Goal: Transaction & Acquisition: Purchase product/service

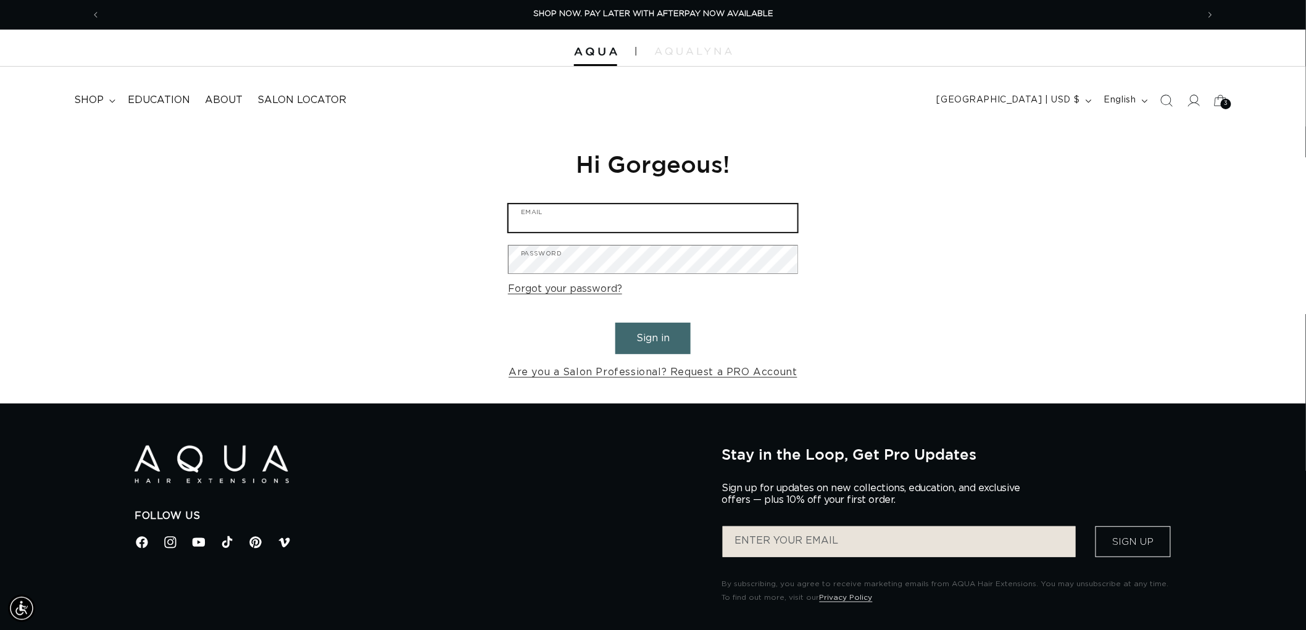
type input "graphics@pabeauty.com"
click at [649, 344] on button "Sign in" at bounding box center [653, 338] width 75 height 31
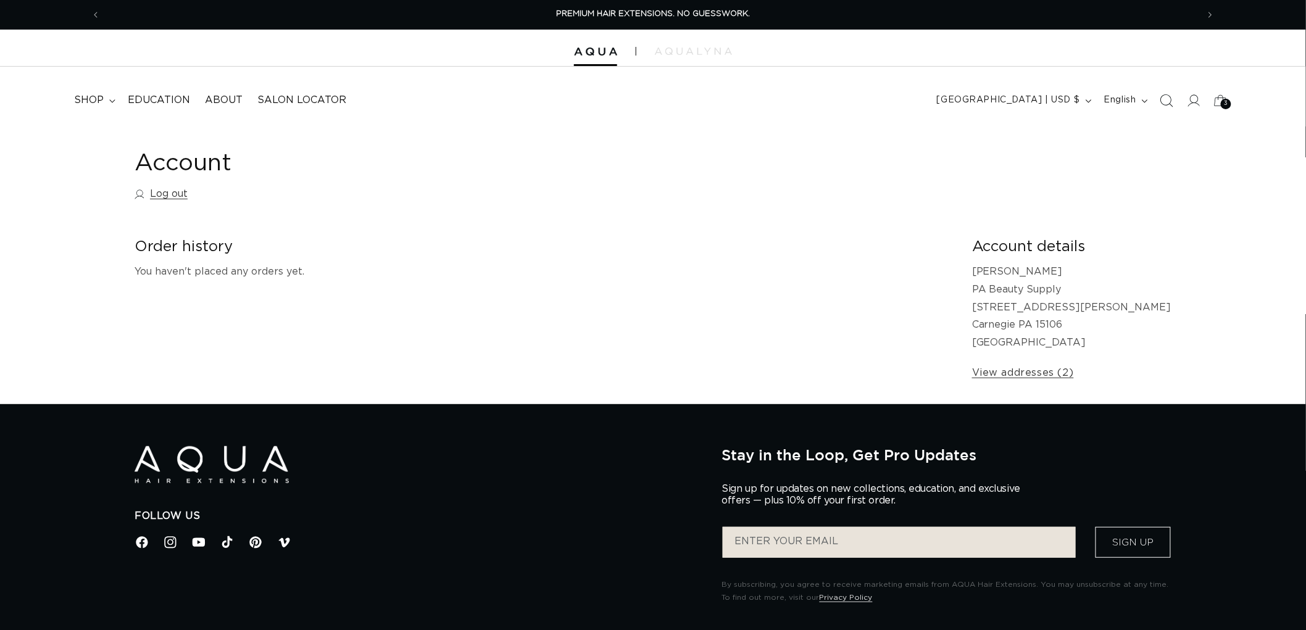
click at [1162, 90] on span "Search" at bounding box center [1166, 100] width 27 height 27
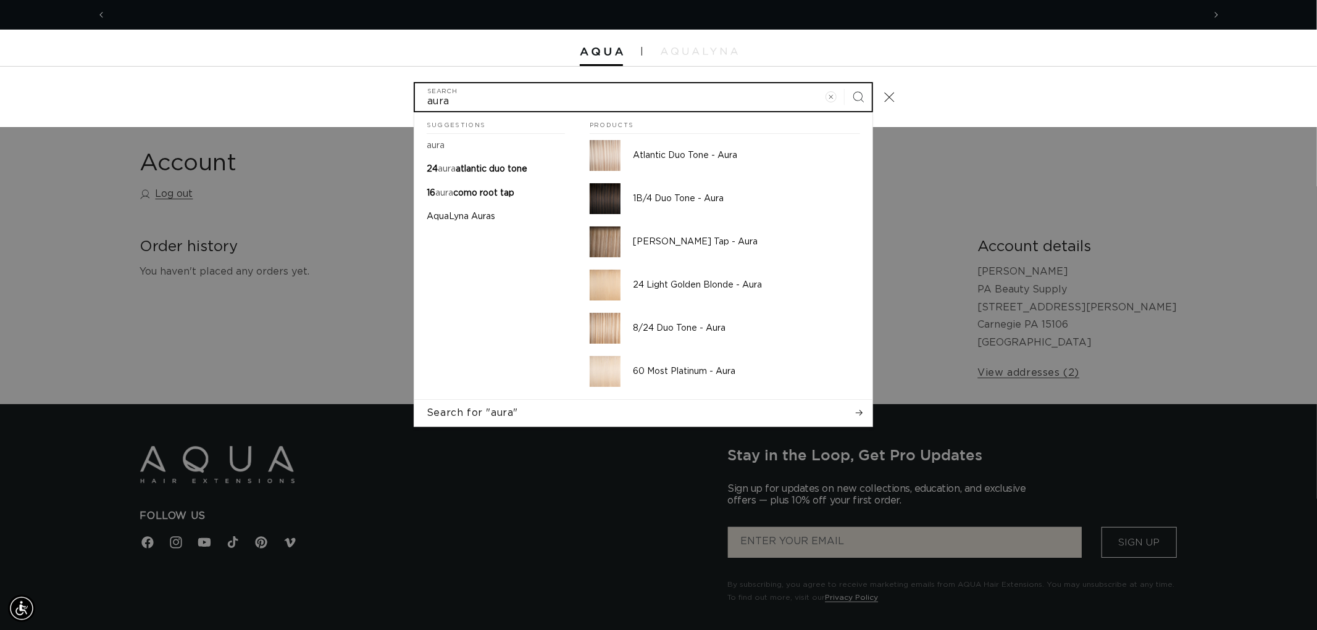
scroll to position [0, 2195]
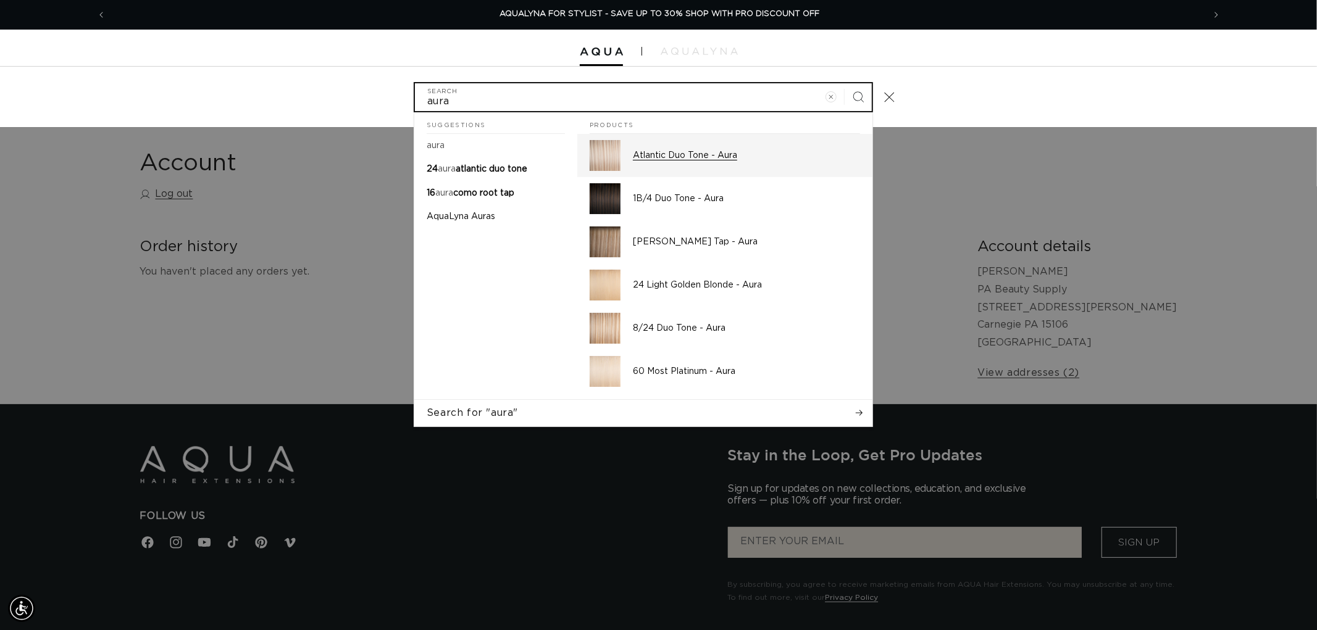
type input "aura"
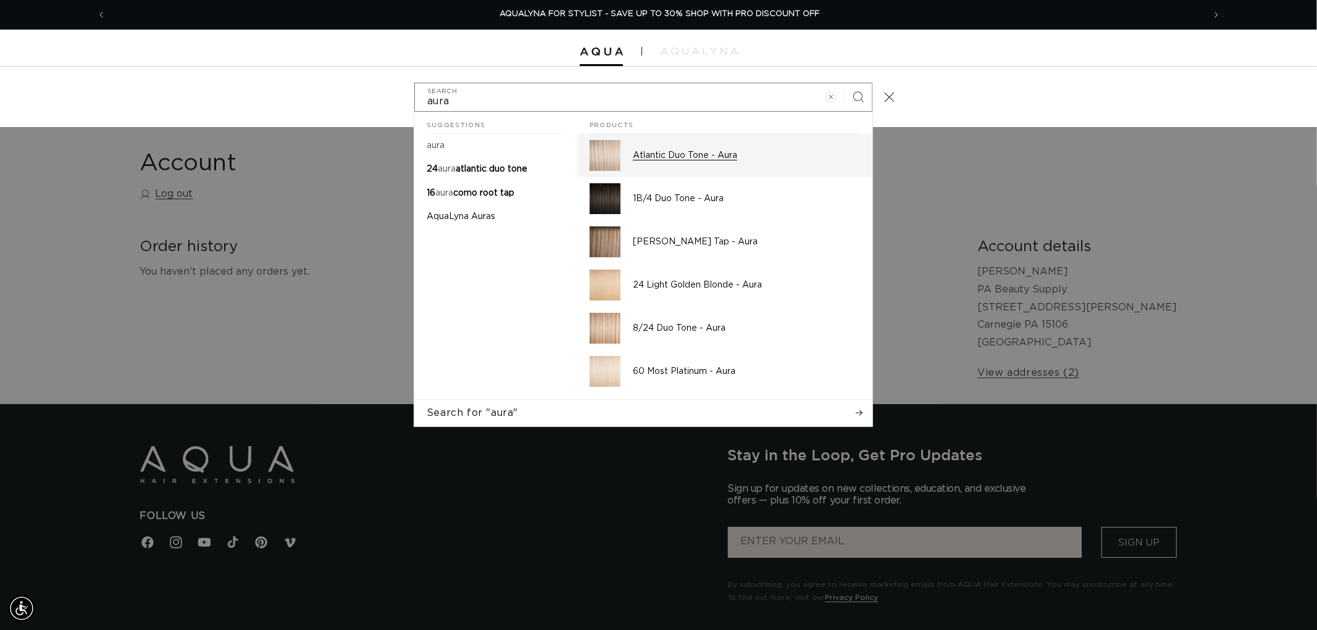
click at [688, 159] on p "Atlantic Duo Tone - Aura" at bounding box center [746, 155] width 227 height 11
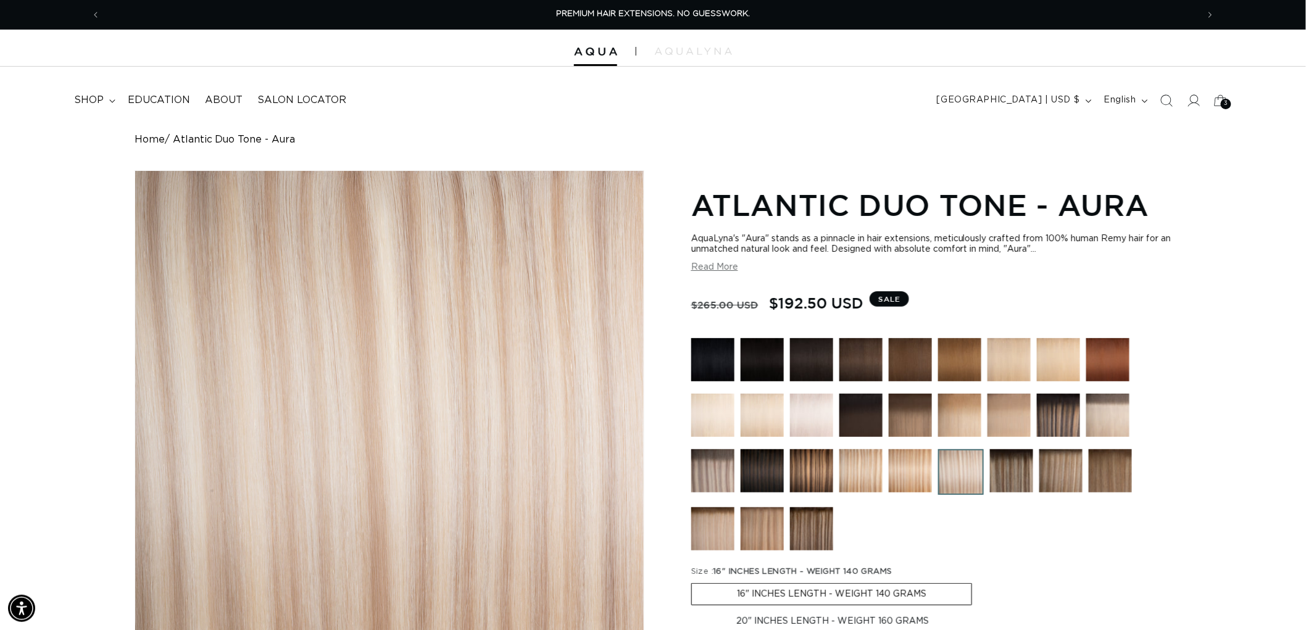
click at [717, 361] on img at bounding box center [712, 359] width 43 height 43
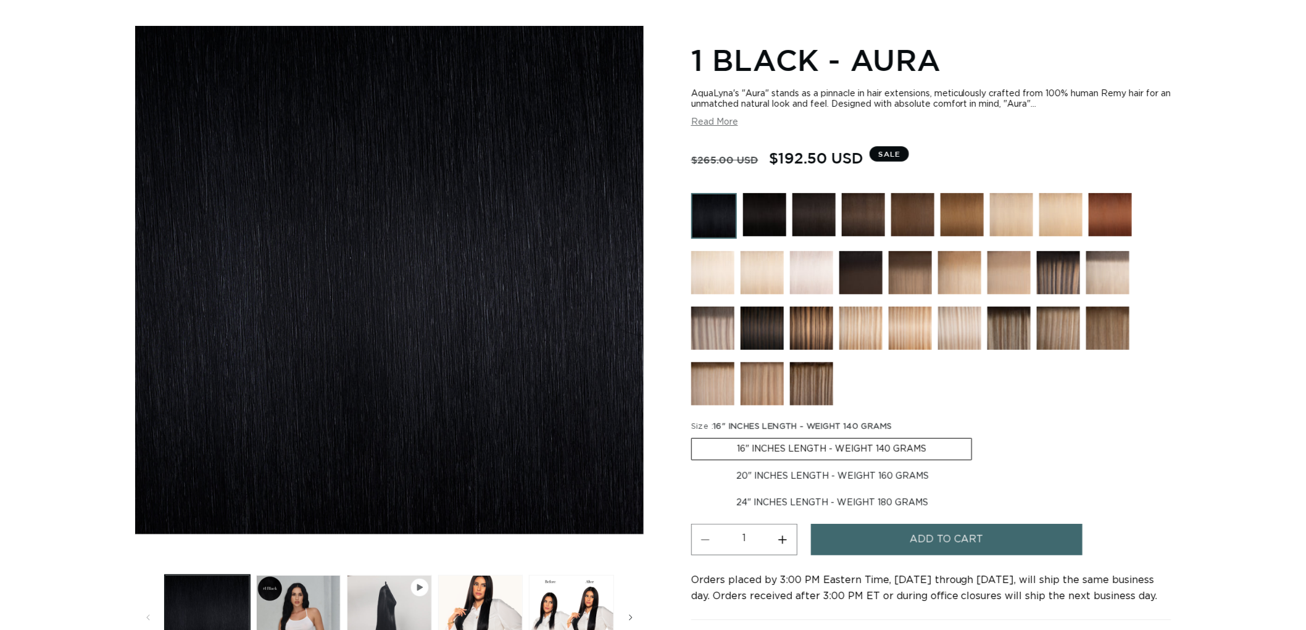
scroll to position [69, 0]
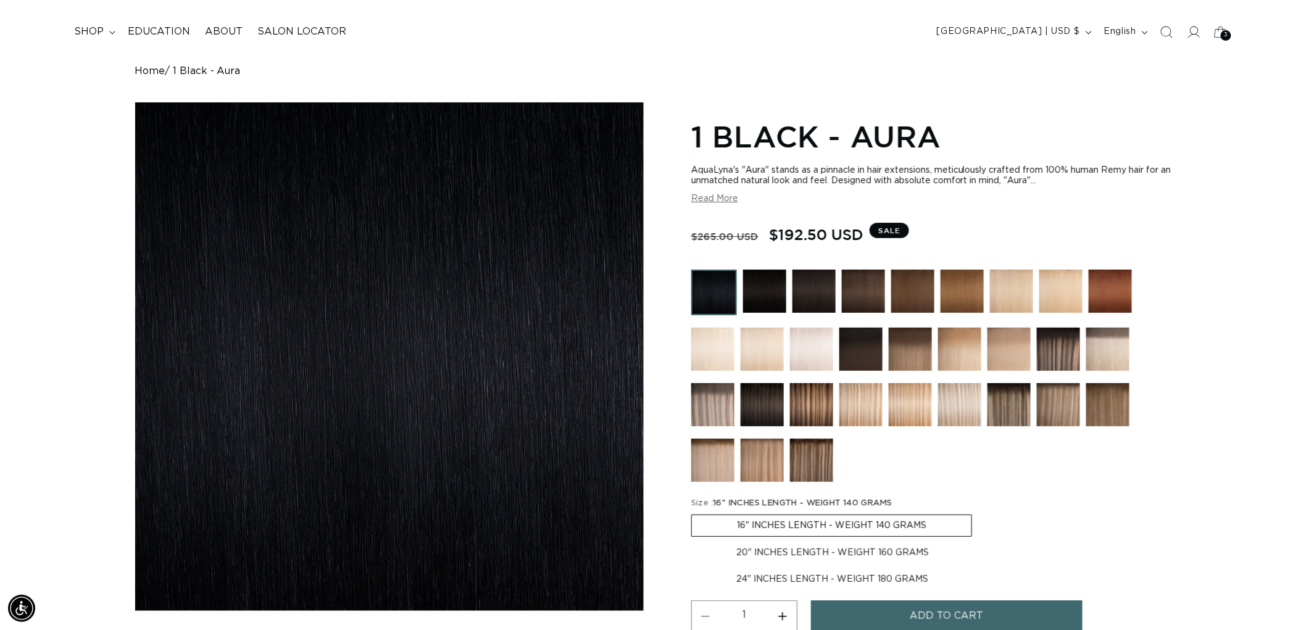
click at [769, 285] on img at bounding box center [764, 291] width 43 height 43
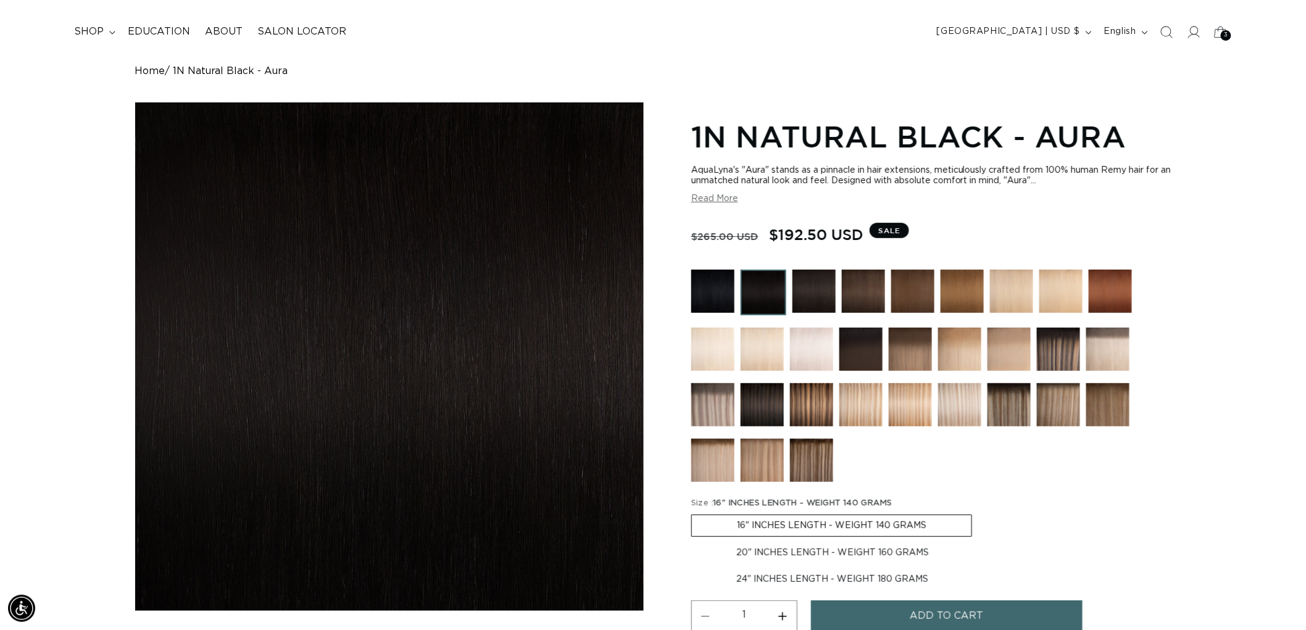
click at [822, 281] on img at bounding box center [814, 291] width 43 height 43
